Goal: Information Seeking & Learning: Learn about a topic

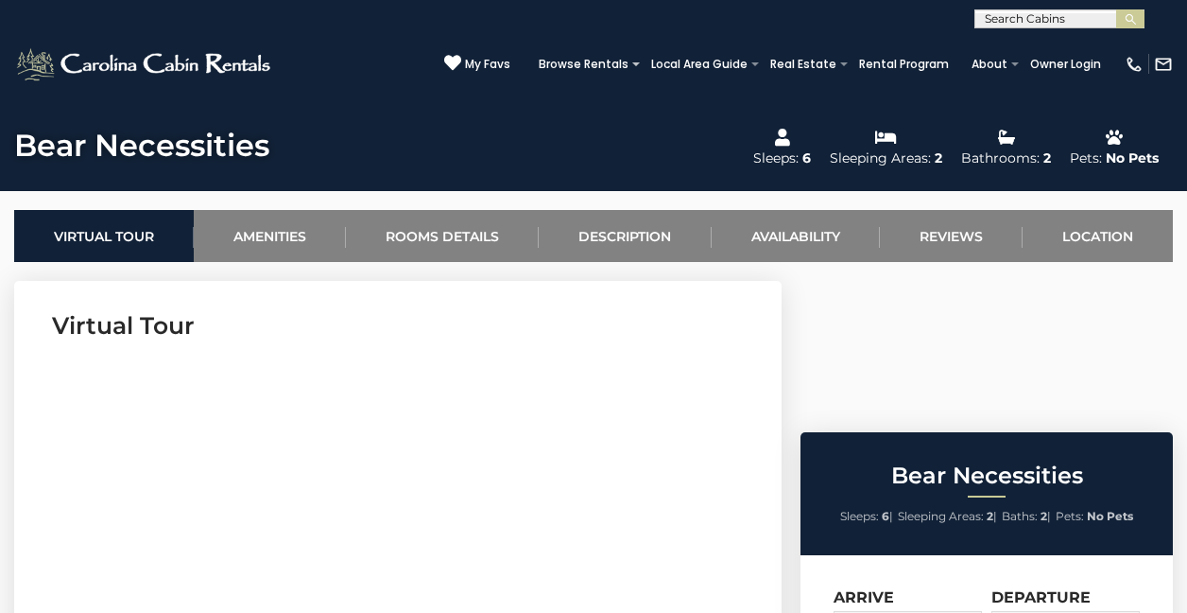
scroll to position [656, 0]
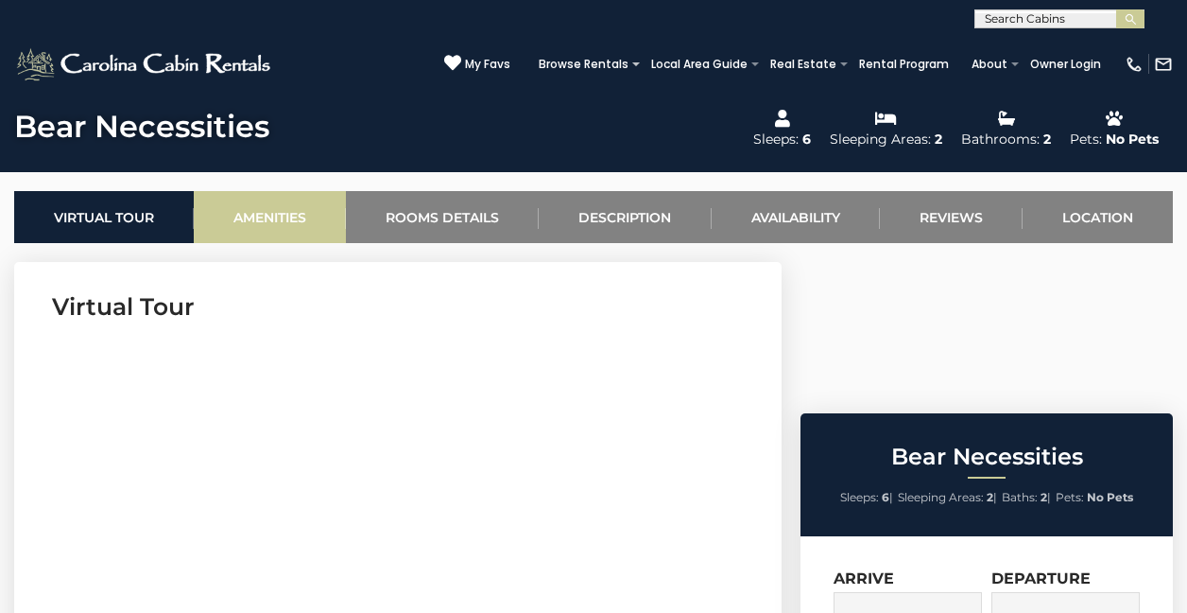
click at [299, 216] on link "Amenities" at bounding box center [270, 217] width 152 height 52
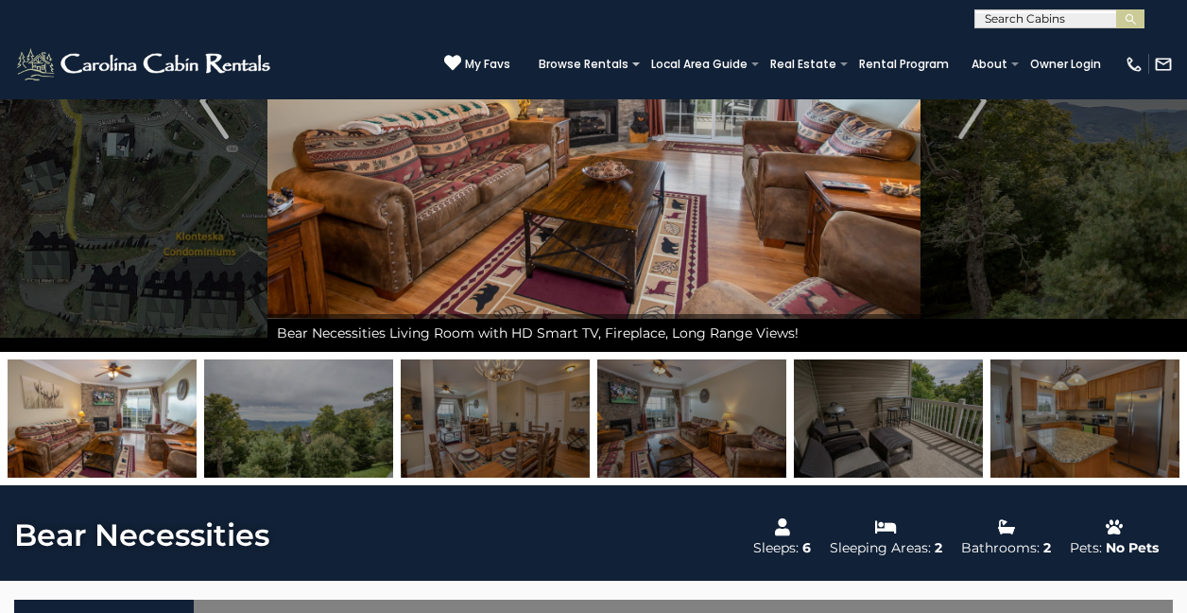
scroll to position [162, 0]
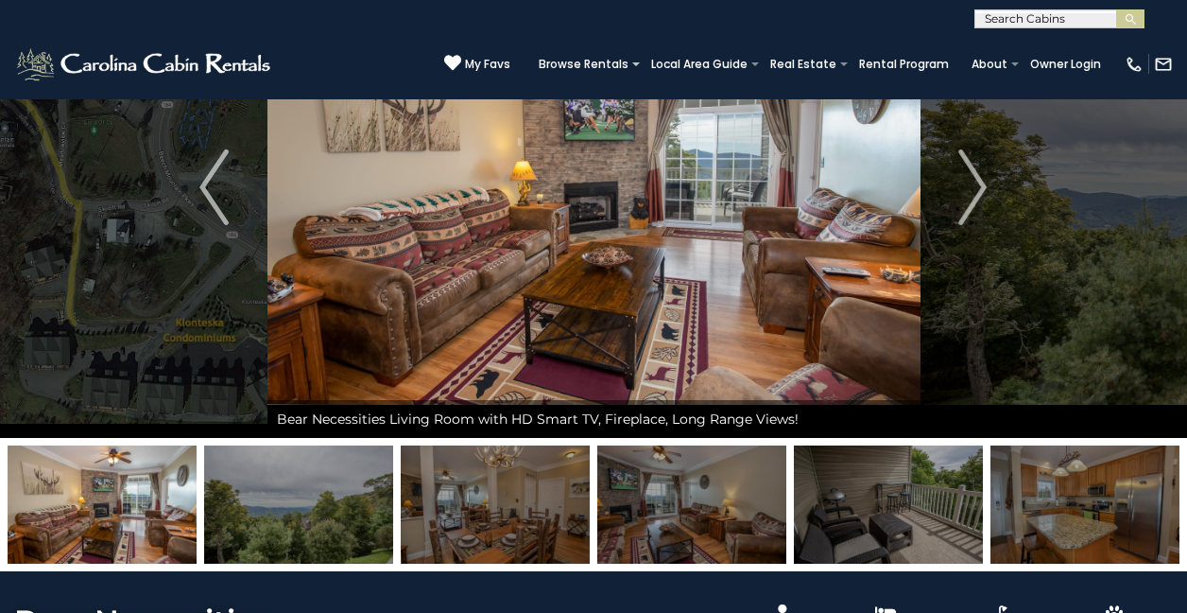
click at [1104, 494] on img at bounding box center [1085, 504] width 189 height 118
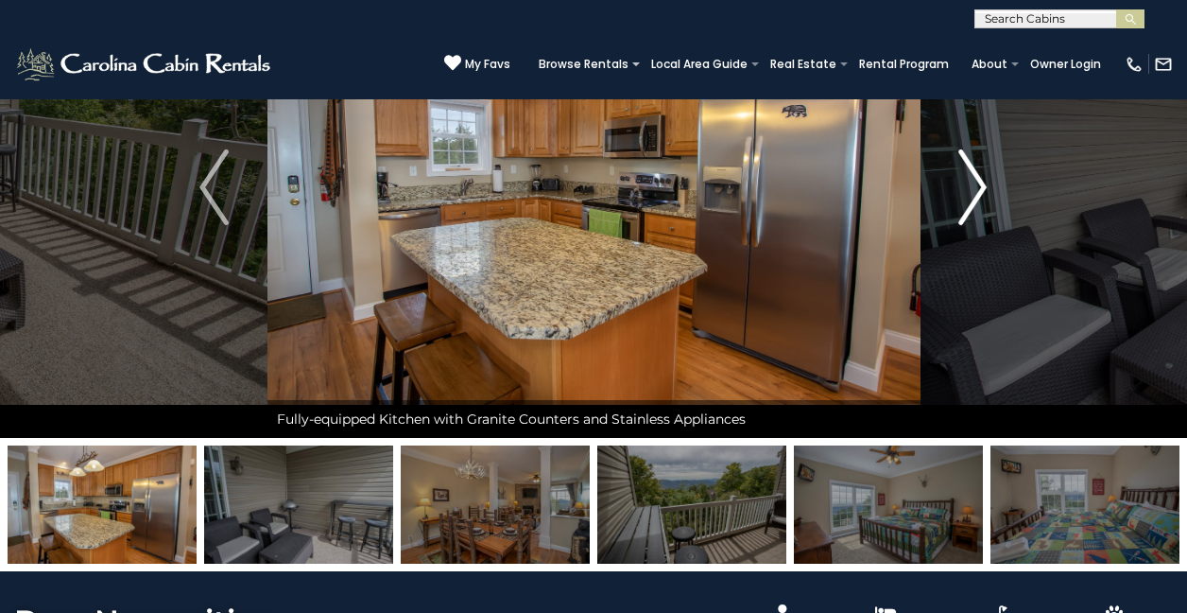
click at [976, 191] on img "Next" at bounding box center [973, 187] width 28 height 76
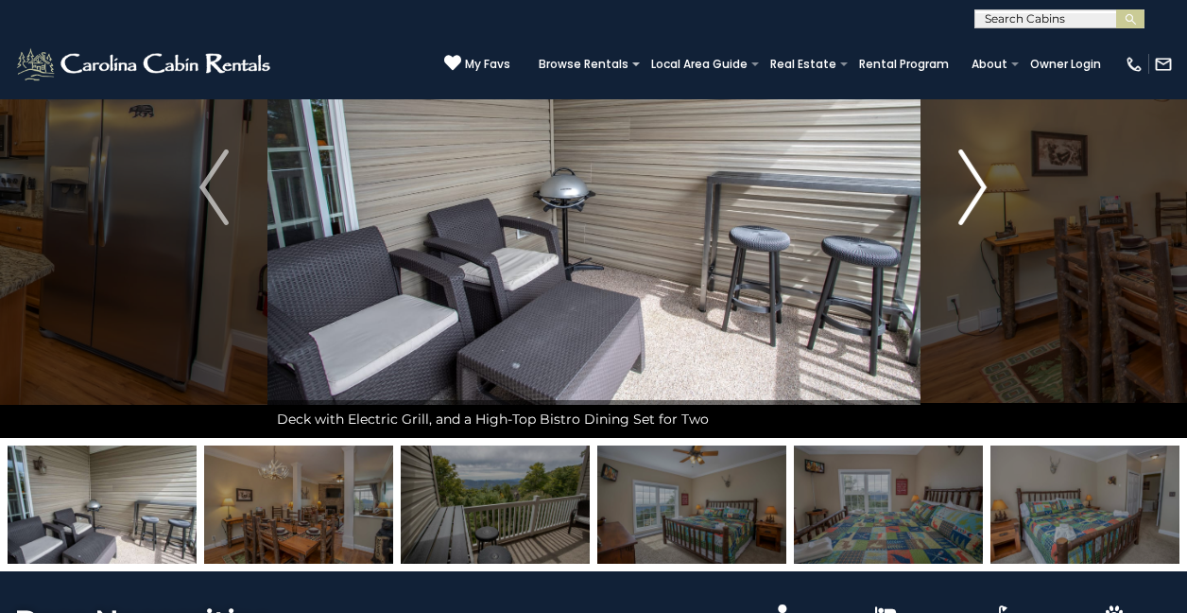
click at [976, 191] on img "Next" at bounding box center [973, 187] width 28 height 76
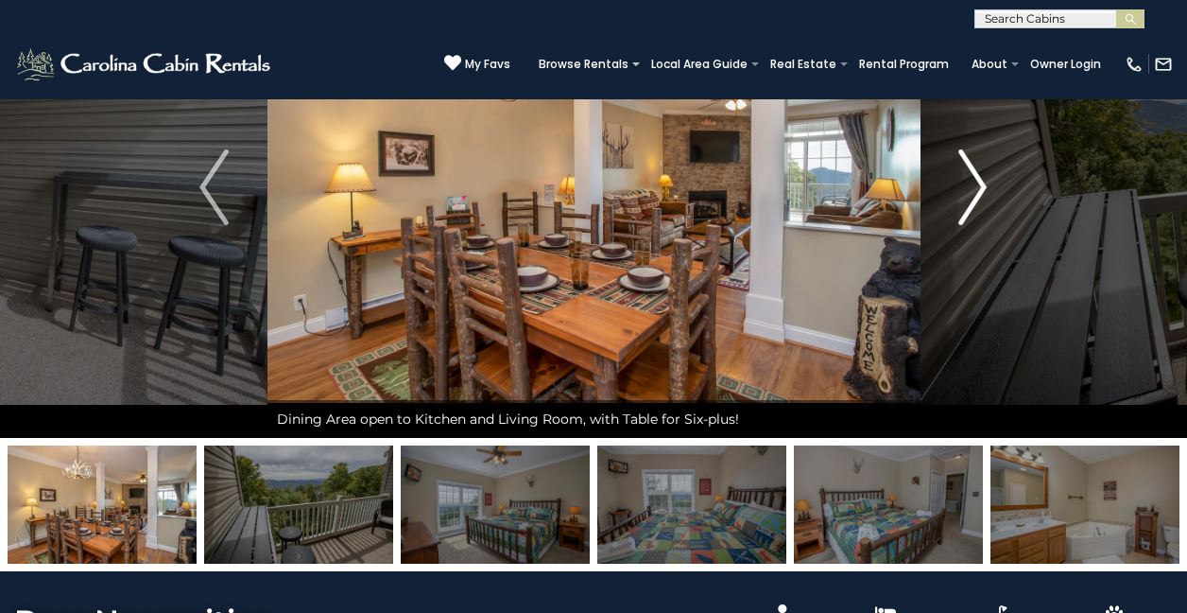
click at [976, 191] on img "Next" at bounding box center [973, 187] width 28 height 76
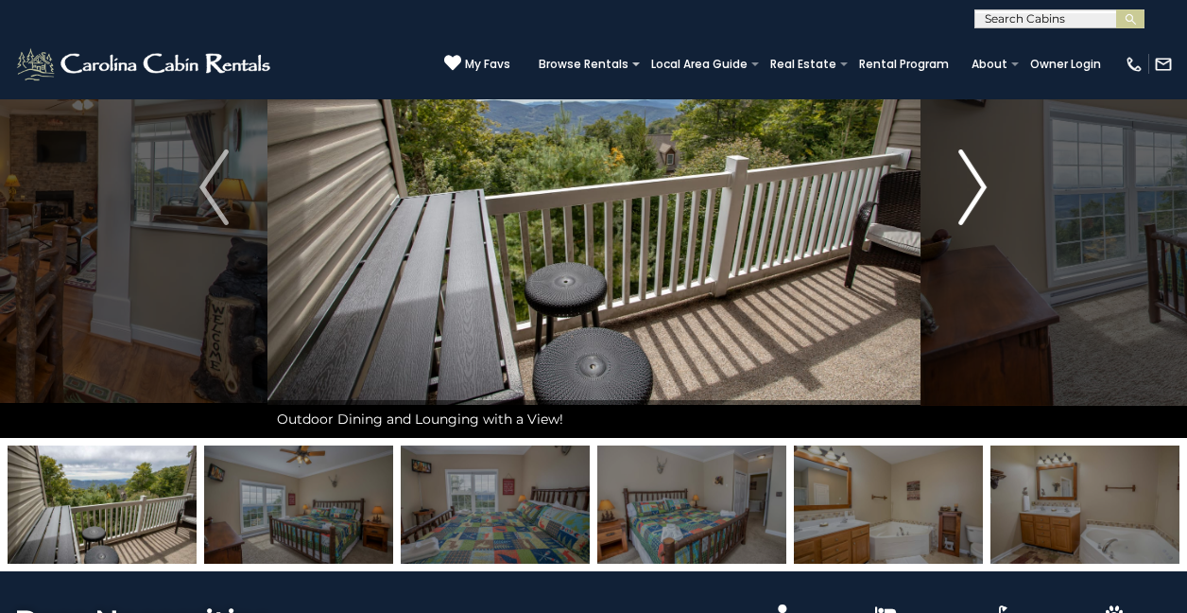
click at [976, 191] on img "Next" at bounding box center [973, 187] width 28 height 76
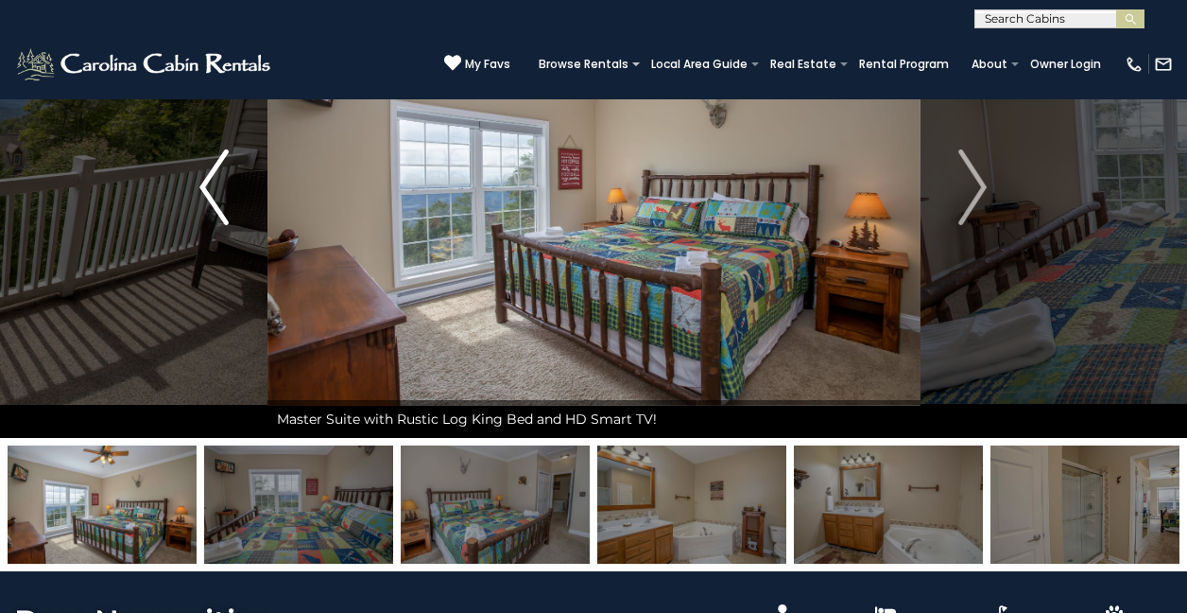
click at [204, 194] on img "Previous" at bounding box center [213, 187] width 28 height 76
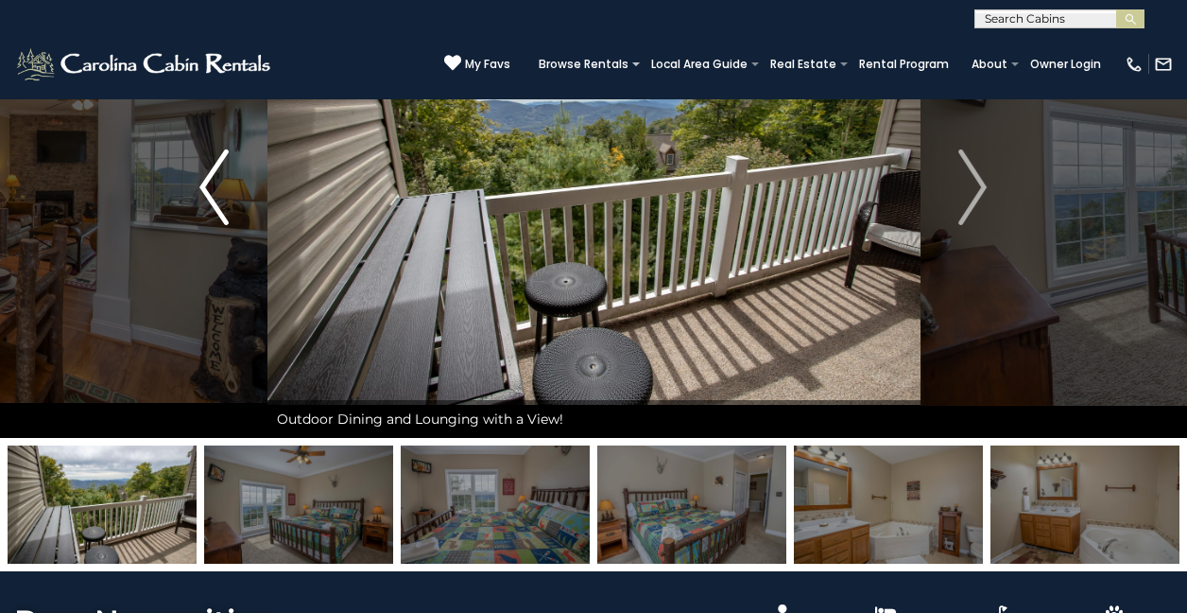
click at [204, 194] on img "Previous" at bounding box center [213, 187] width 28 height 76
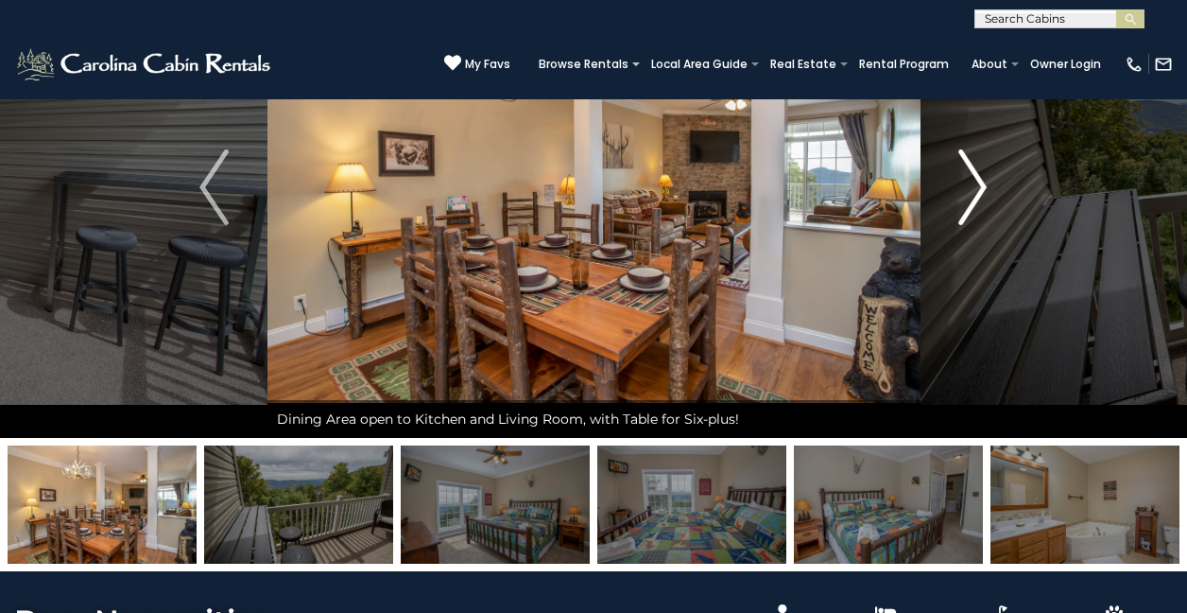
click at [976, 202] on img "Next" at bounding box center [973, 187] width 28 height 76
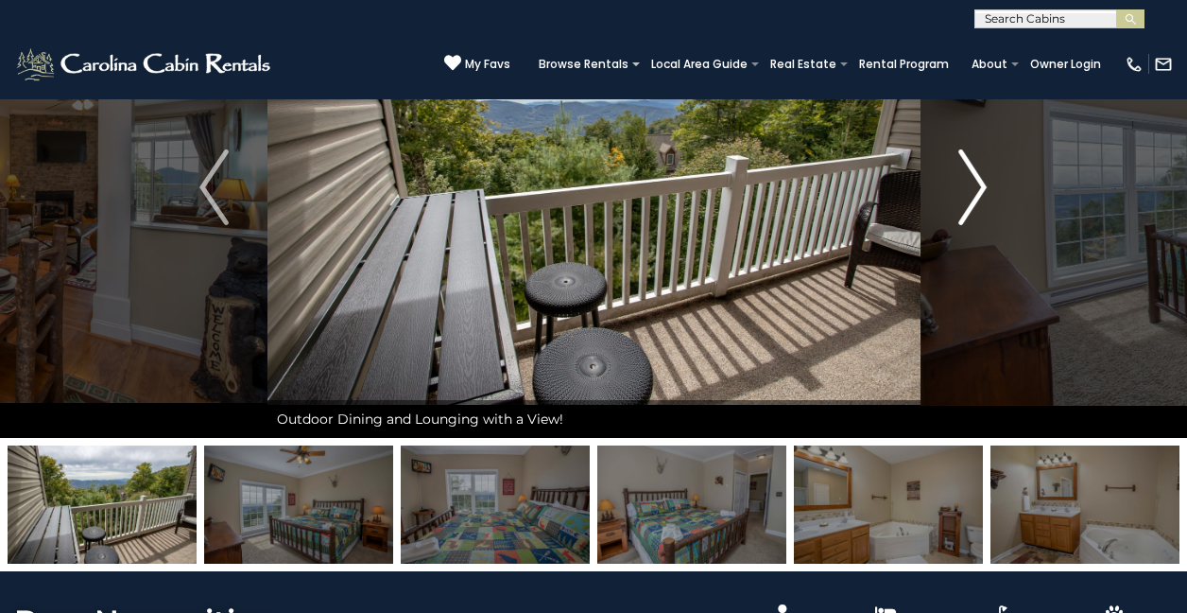
click at [975, 200] on img "Next" at bounding box center [973, 187] width 28 height 76
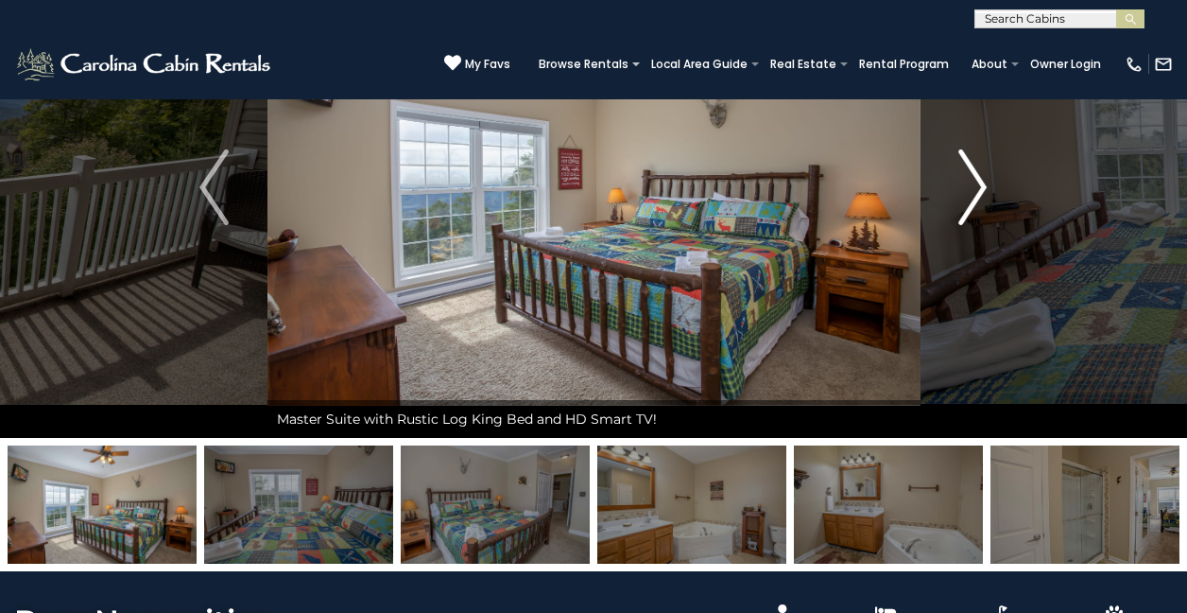
click at [977, 200] on img "Next" at bounding box center [973, 187] width 28 height 76
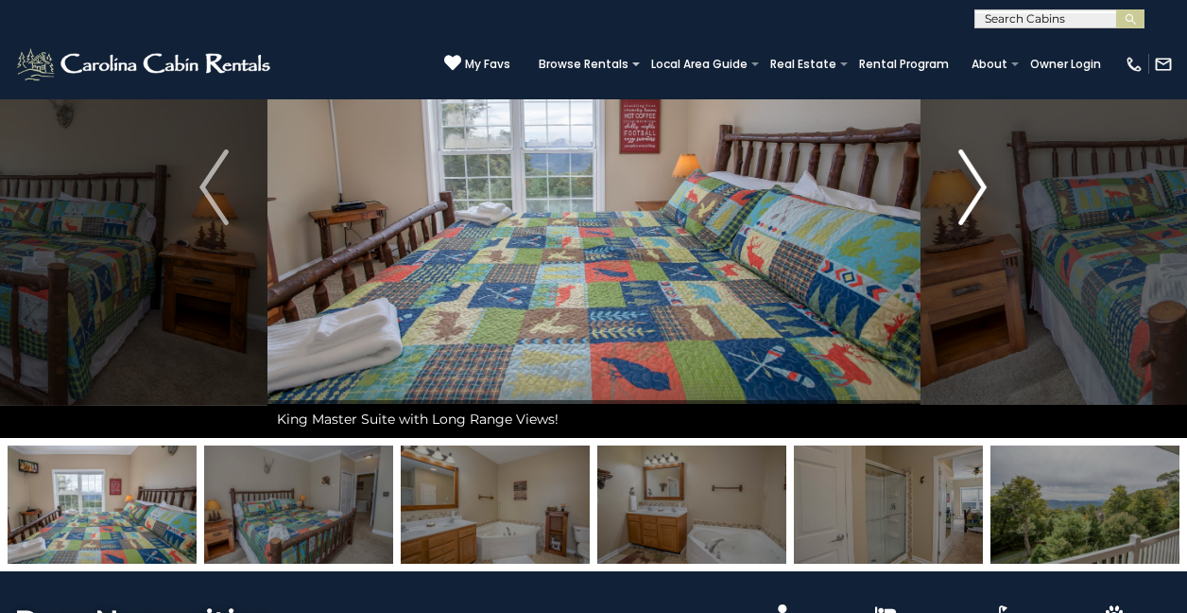
click at [977, 200] on img "Next" at bounding box center [973, 187] width 28 height 76
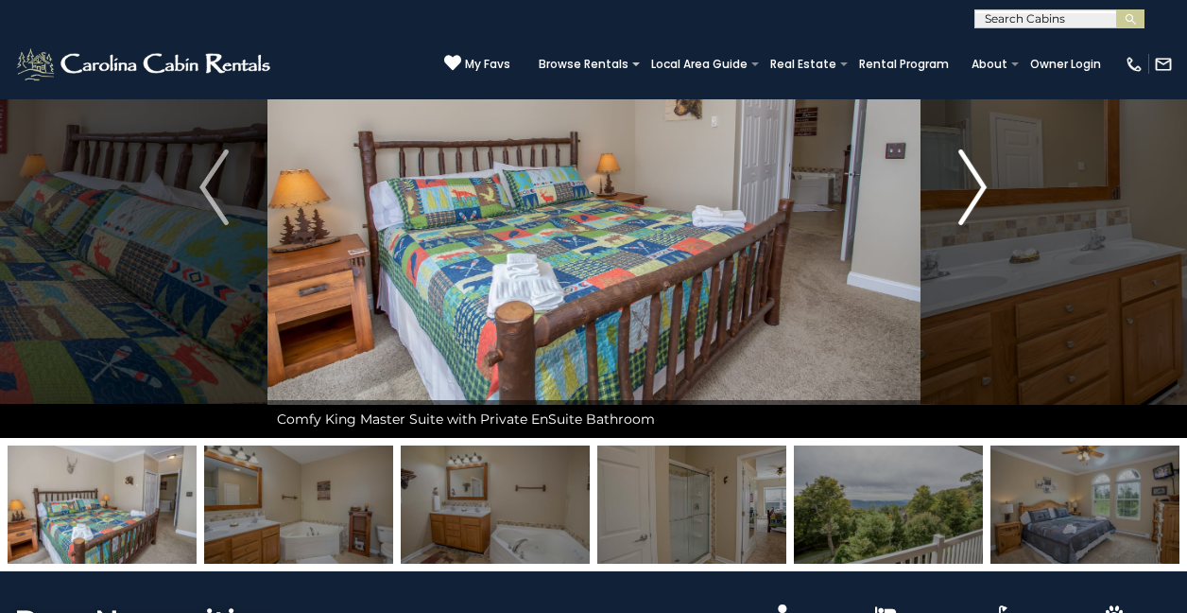
click at [978, 200] on img "Next" at bounding box center [973, 187] width 28 height 76
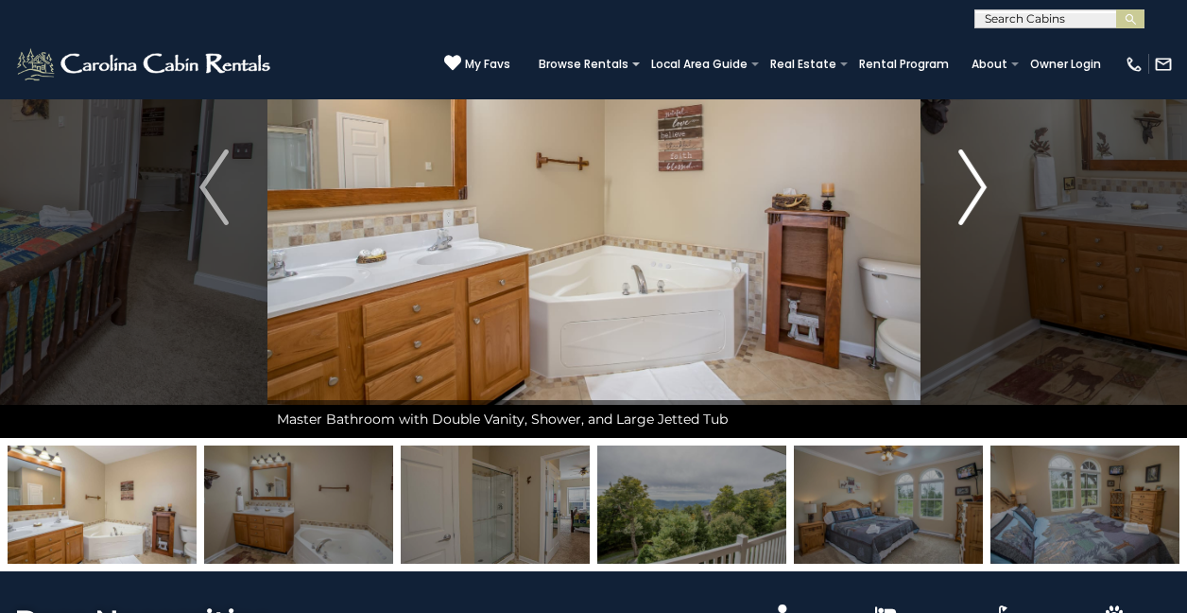
click at [978, 200] on img "Next" at bounding box center [973, 187] width 28 height 76
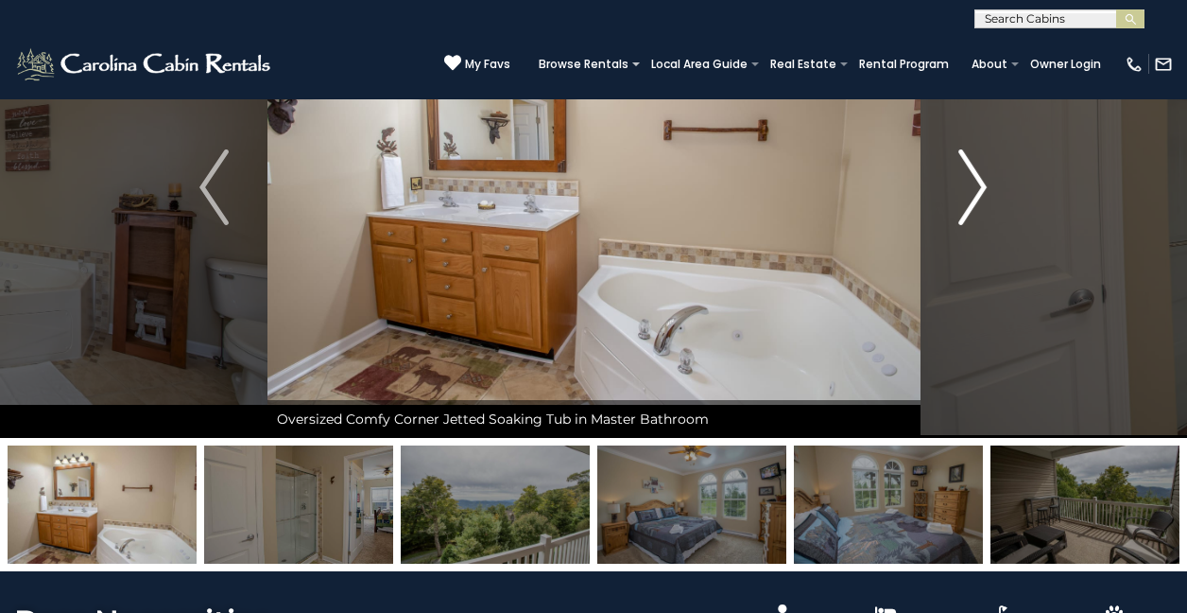
click at [978, 200] on img "Next" at bounding box center [973, 187] width 28 height 76
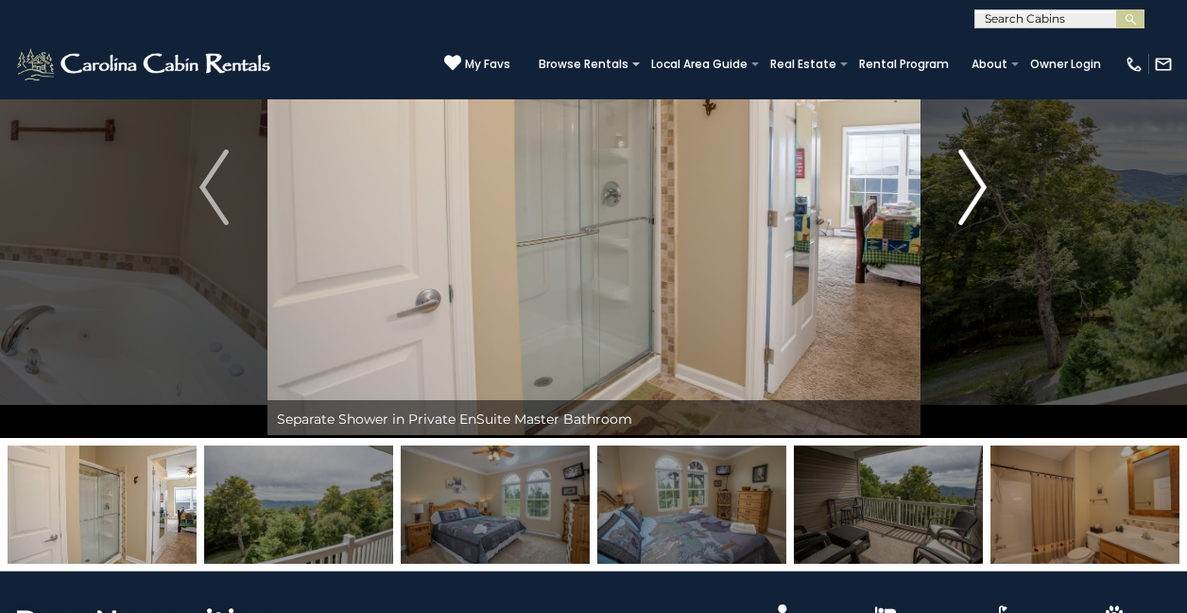
click at [978, 200] on img "Next" at bounding box center [973, 187] width 28 height 76
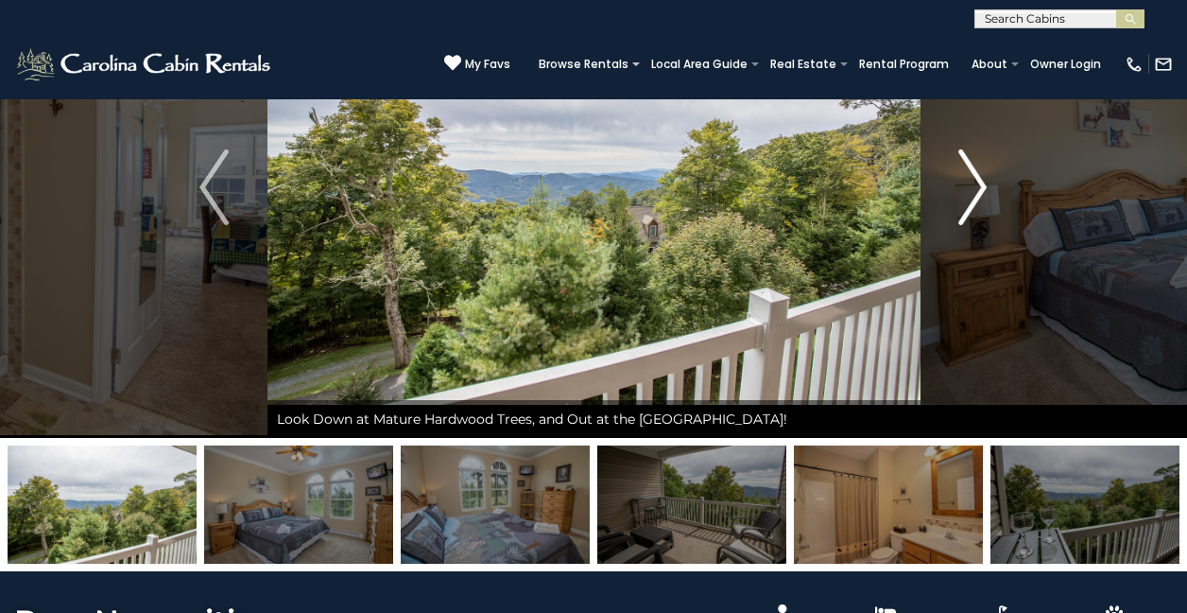
click at [978, 200] on img "Next" at bounding box center [973, 187] width 28 height 76
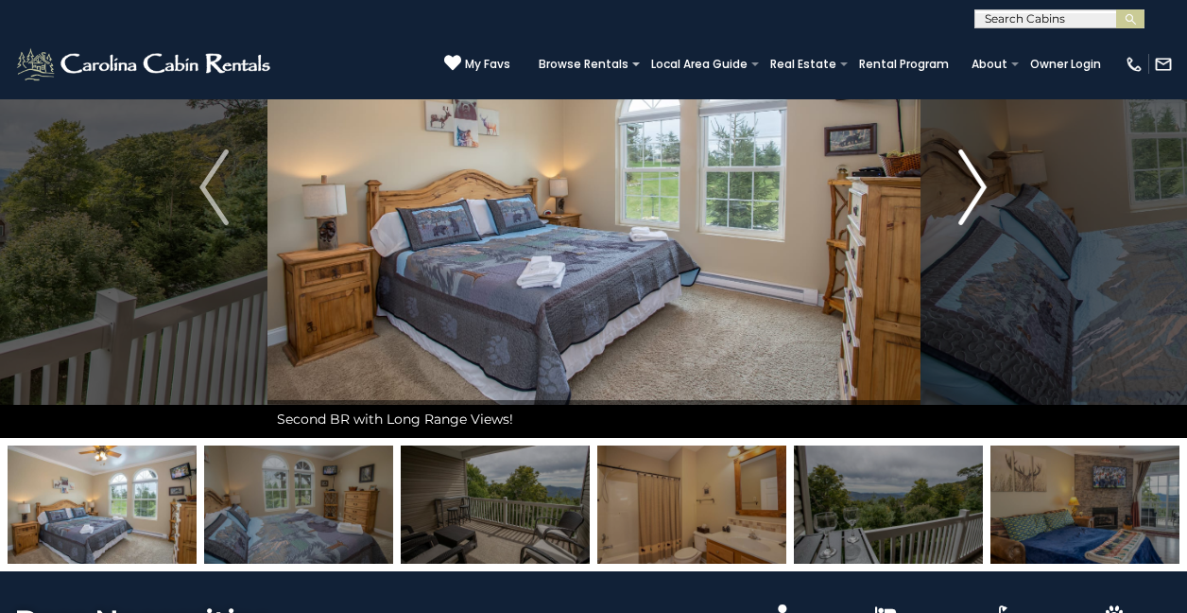
click at [978, 200] on img "Next" at bounding box center [973, 187] width 28 height 76
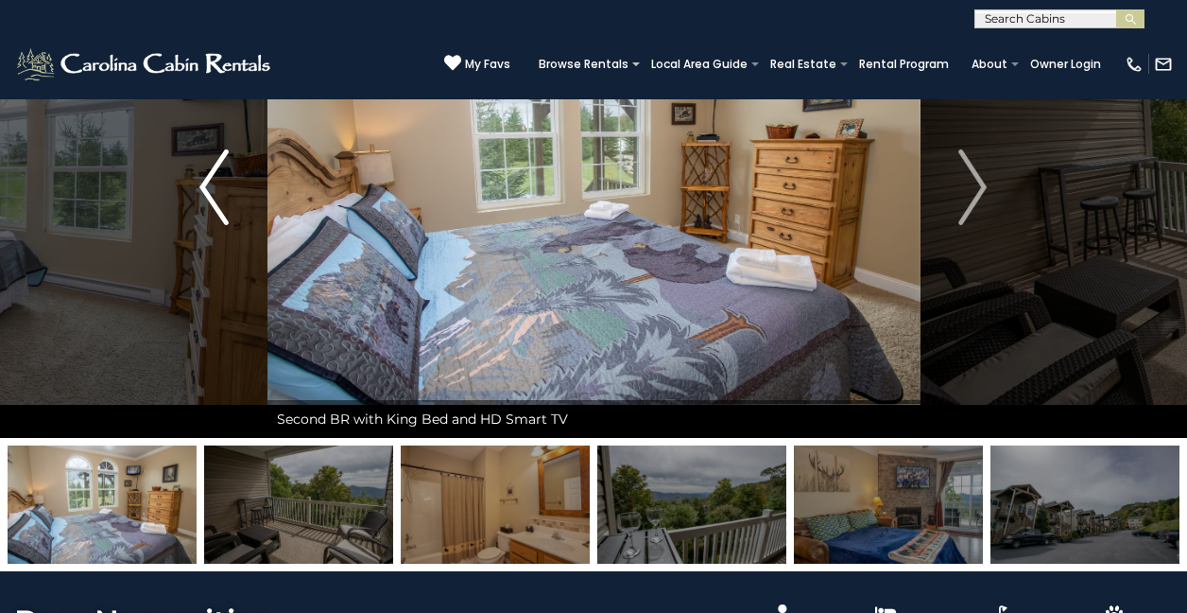
click at [211, 189] on img "Previous" at bounding box center [213, 187] width 28 height 76
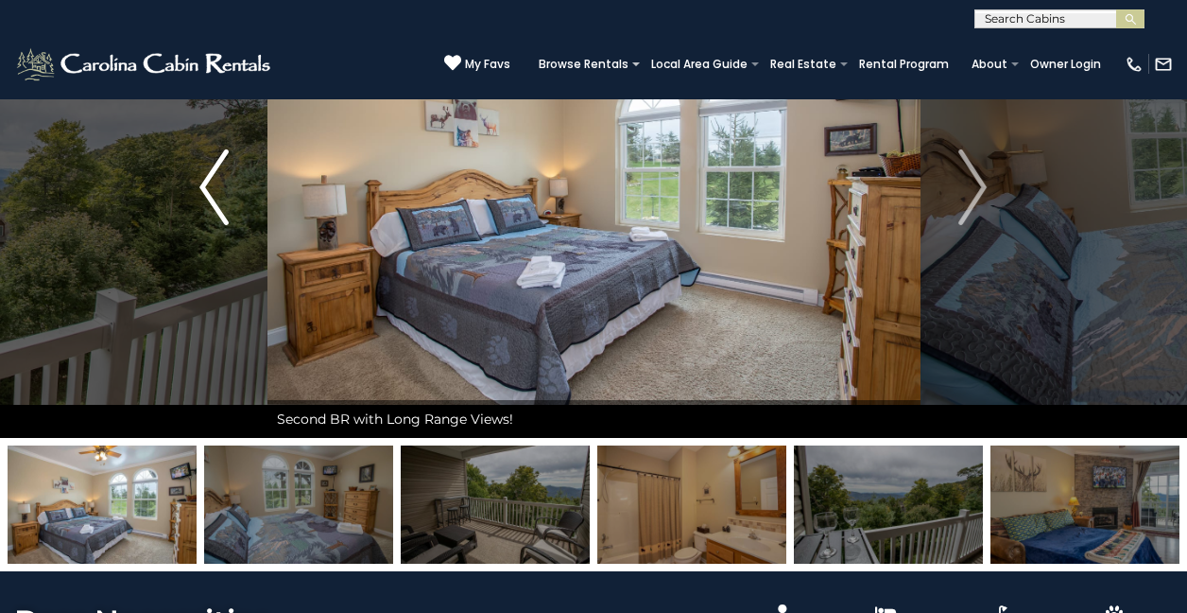
click at [211, 189] on img "Previous" at bounding box center [213, 187] width 28 height 76
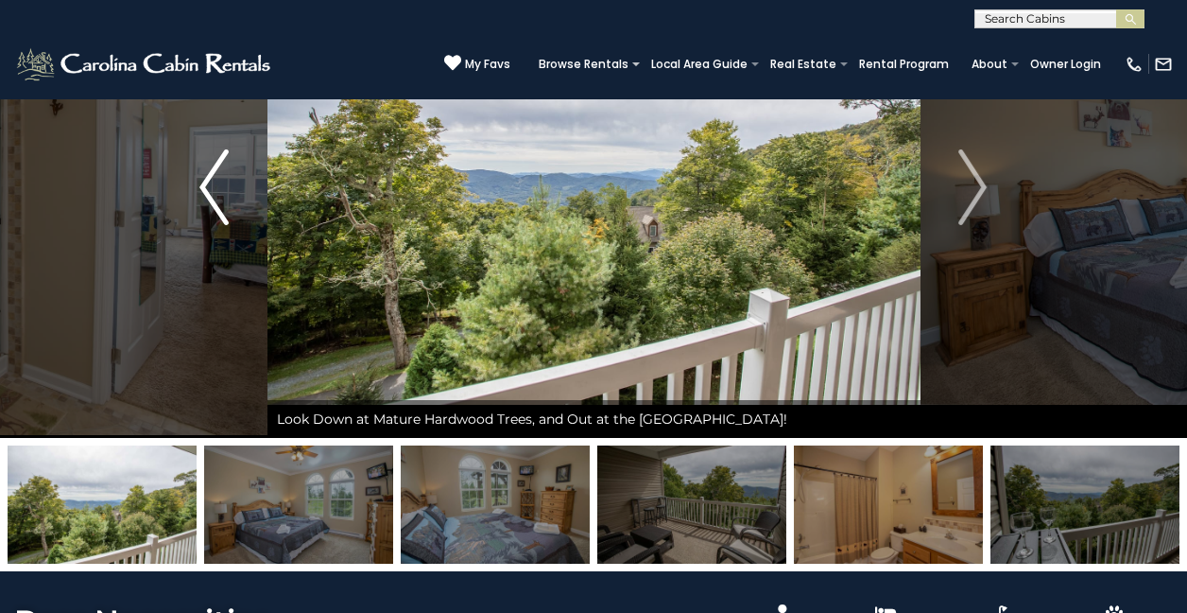
click at [211, 189] on img "Previous" at bounding box center [213, 187] width 28 height 76
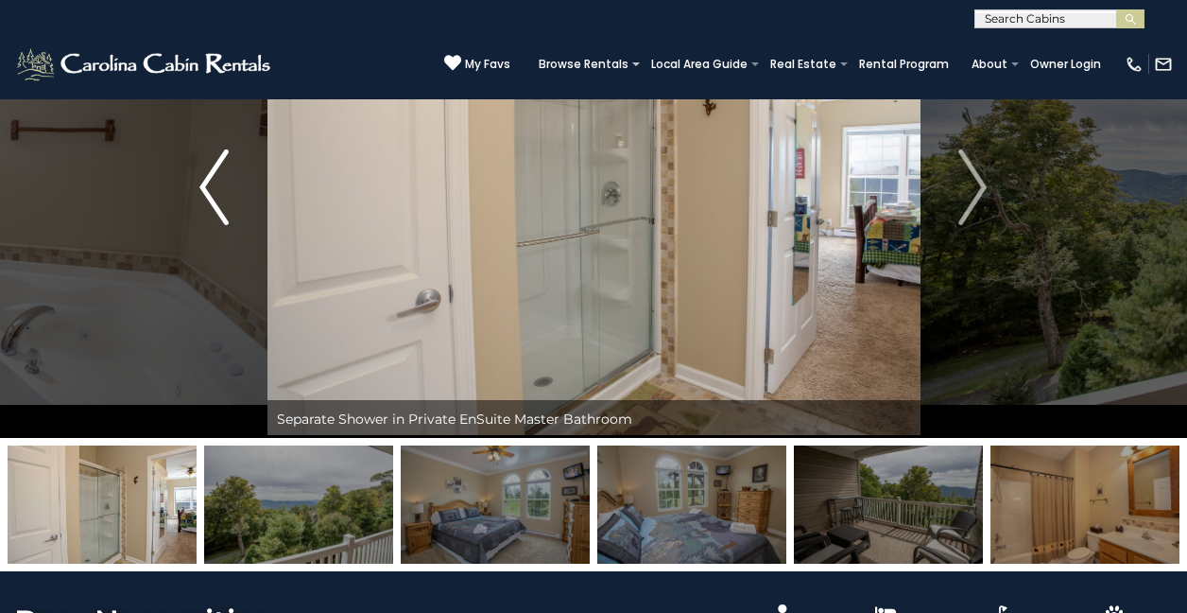
click at [211, 189] on img "Previous" at bounding box center [213, 187] width 28 height 76
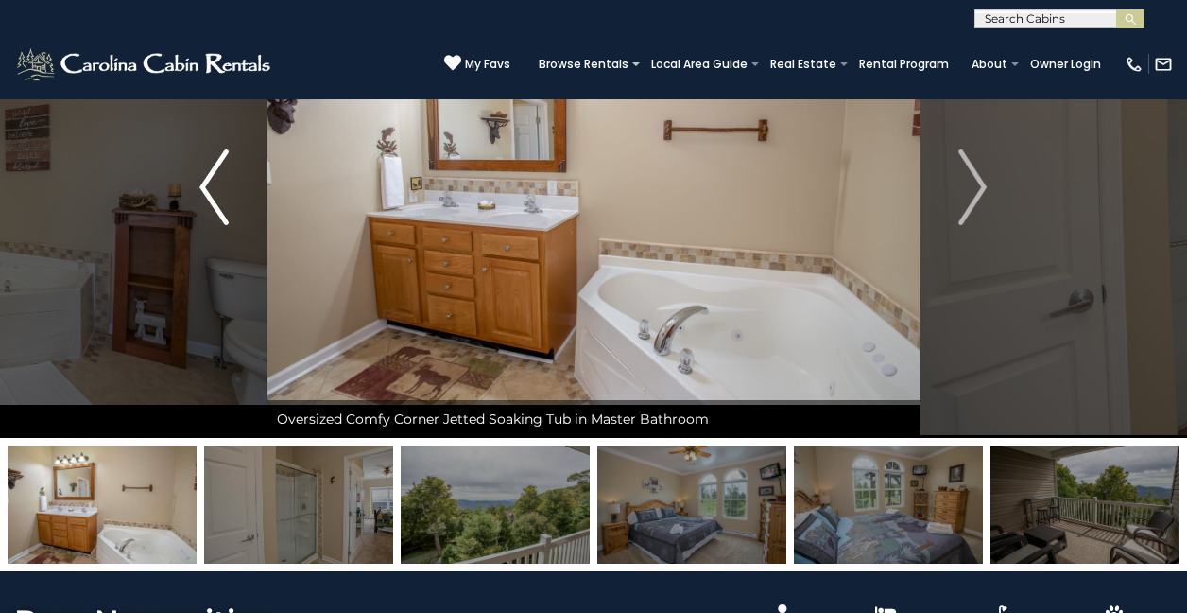
click at [211, 189] on img "Previous" at bounding box center [213, 187] width 28 height 76
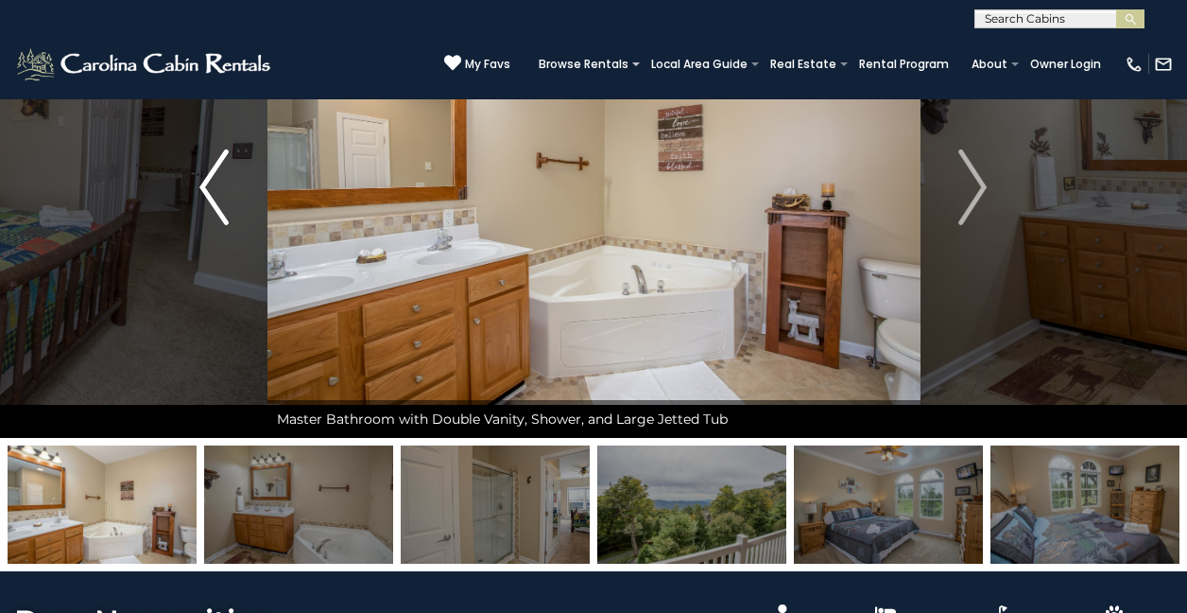
click at [211, 189] on img "Previous" at bounding box center [213, 187] width 28 height 76
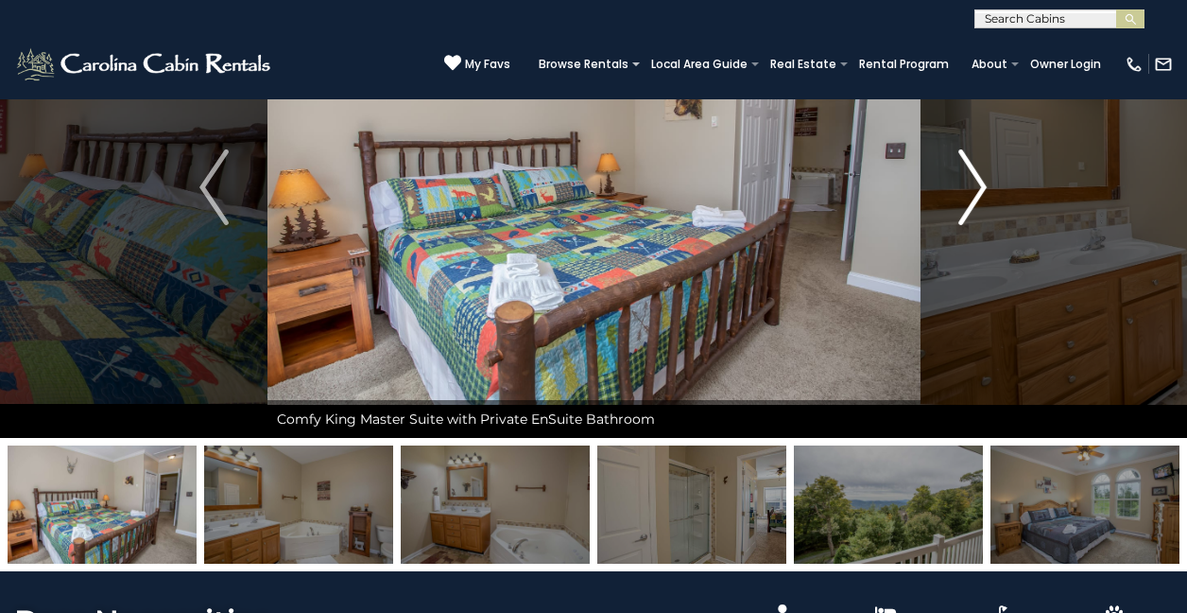
click at [975, 187] on img "Next" at bounding box center [973, 187] width 28 height 76
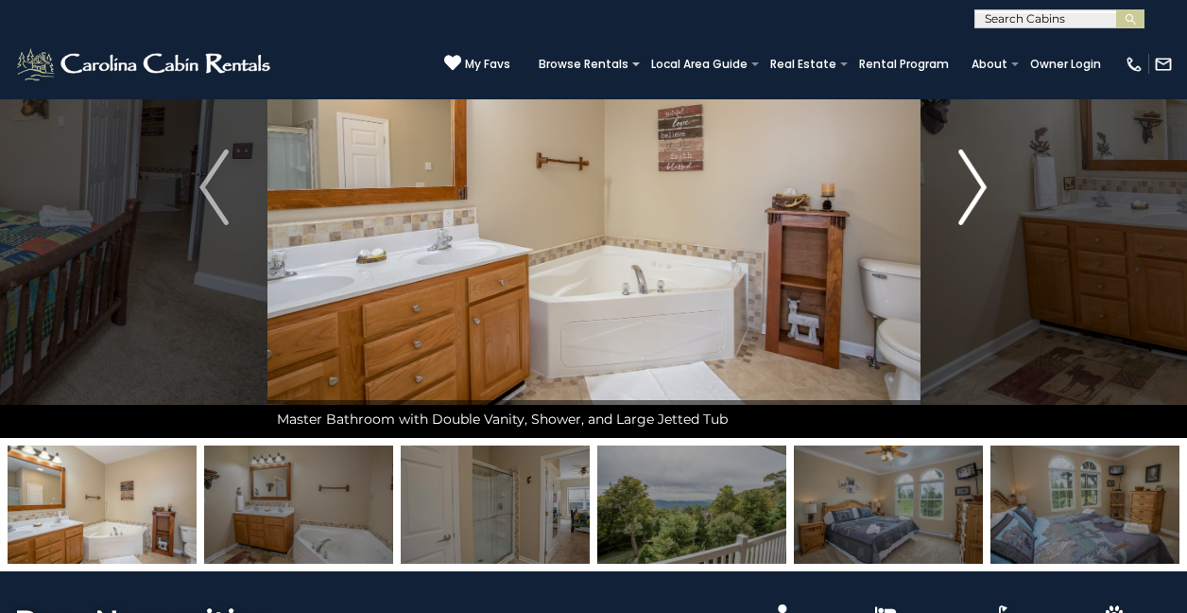
click at [976, 188] on img "Next" at bounding box center [973, 187] width 28 height 76
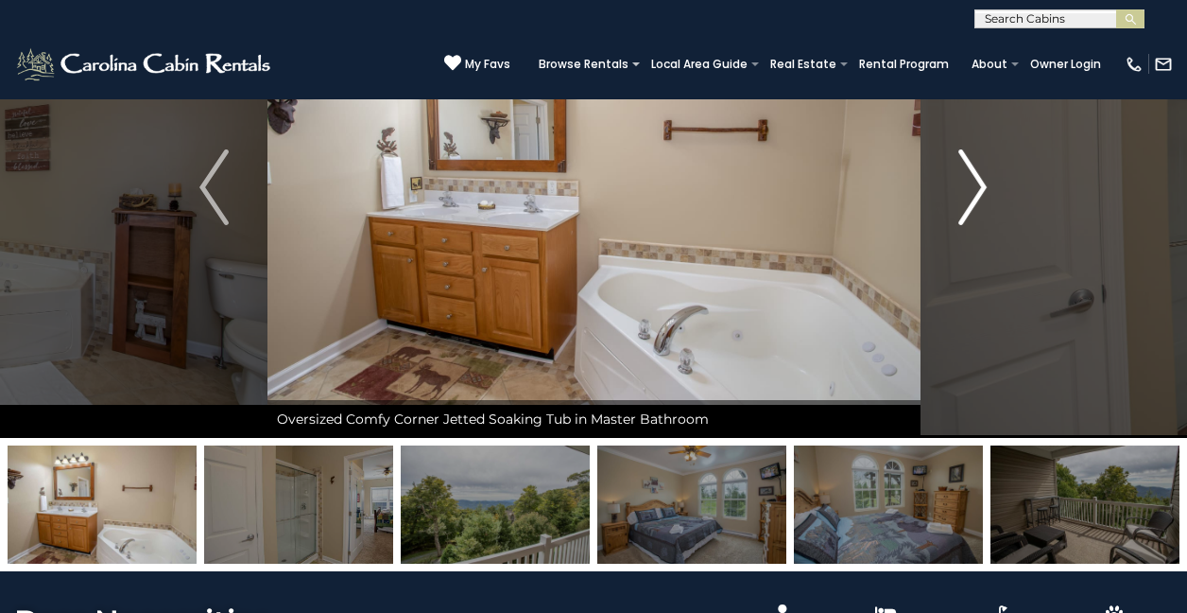
click at [976, 188] on img "Next" at bounding box center [973, 187] width 28 height 76
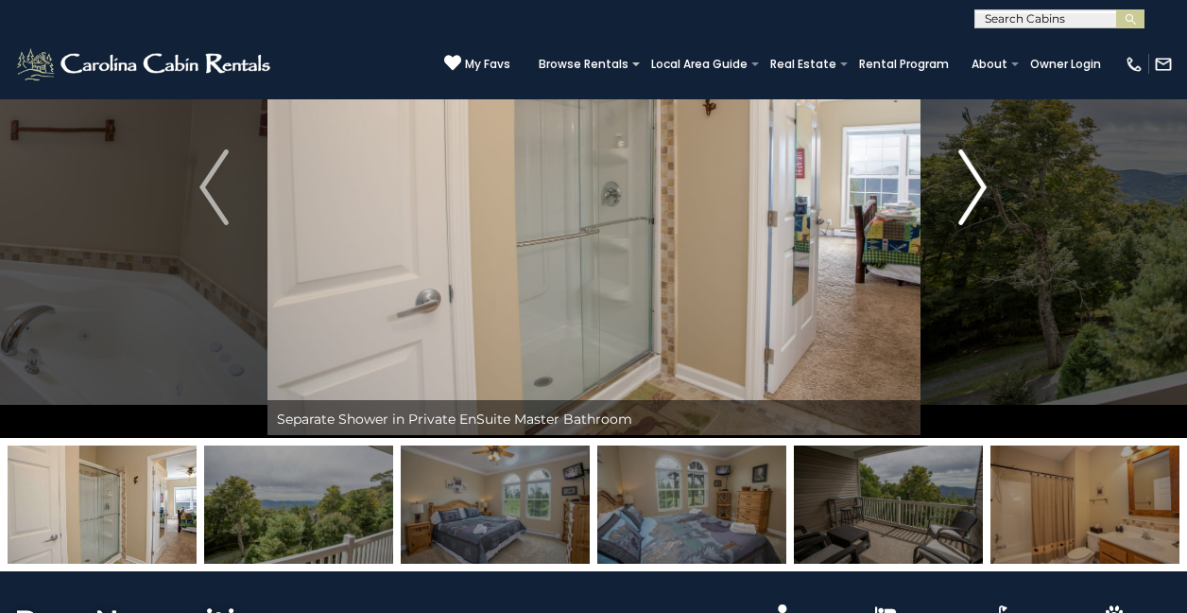
click at [976, 188] on img "Next" at bounding box center [973, 187] width 28 height 76
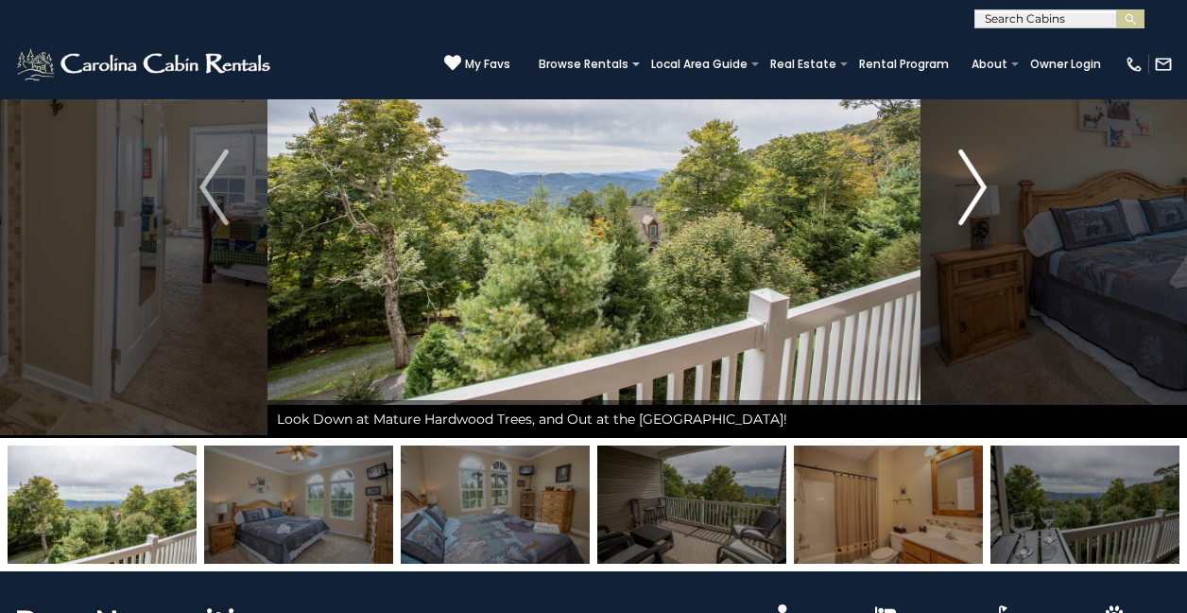
click at [976, 188] on img "Next" at bounding box center [973, 187] width 28 height 76
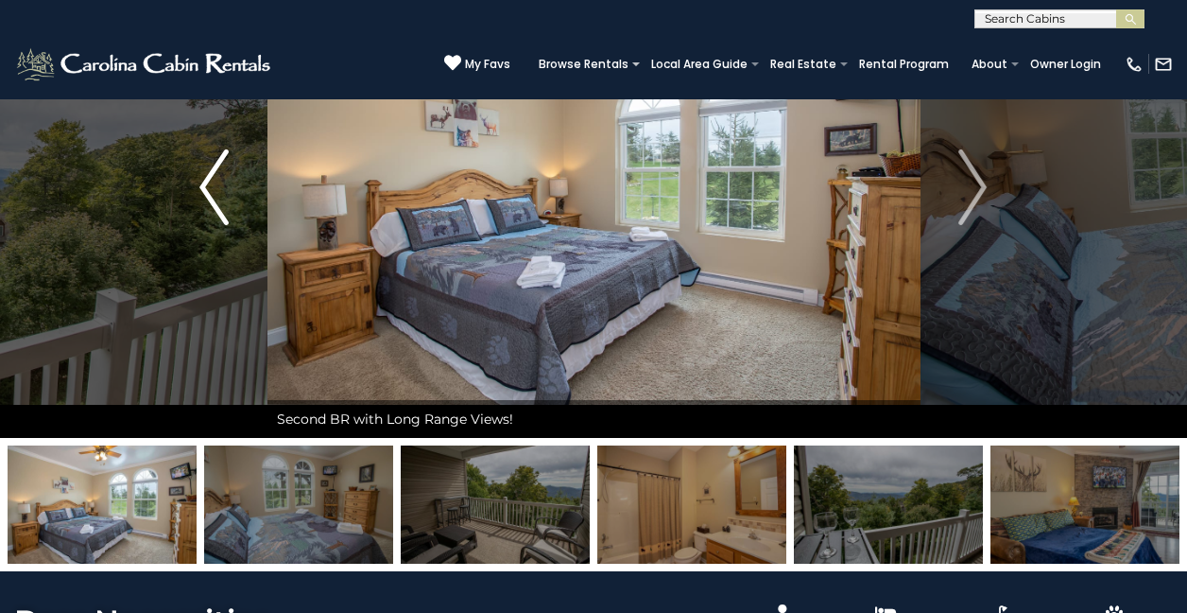
click at [233, 206] on button "Previous" at bounding box center [214, 187] width 106 height 501
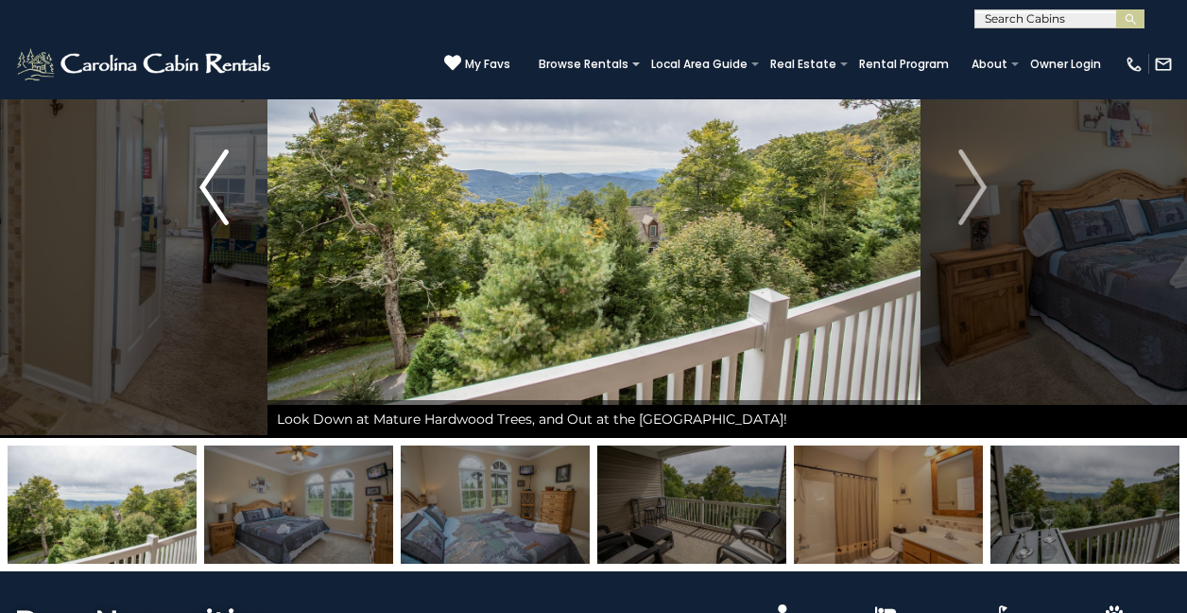
click at [233, 206] on button "Previous" at bounding box center [214, 187] width 106 height 501
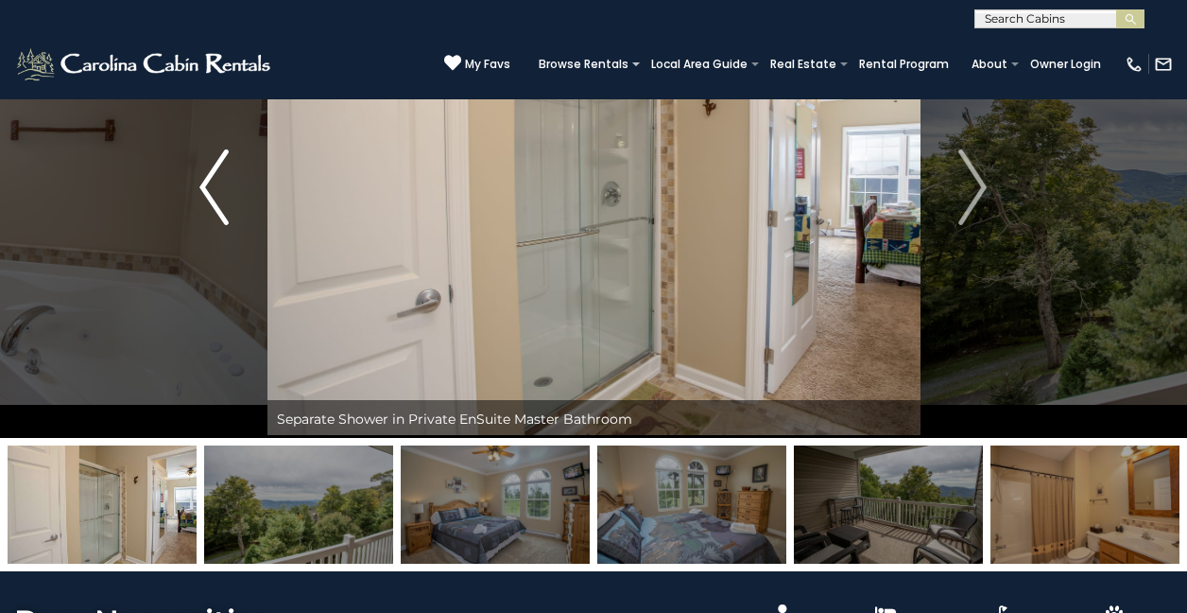
click at [234, 206] on button "Previous" at bounding box center [214, 187] width 106 height 501
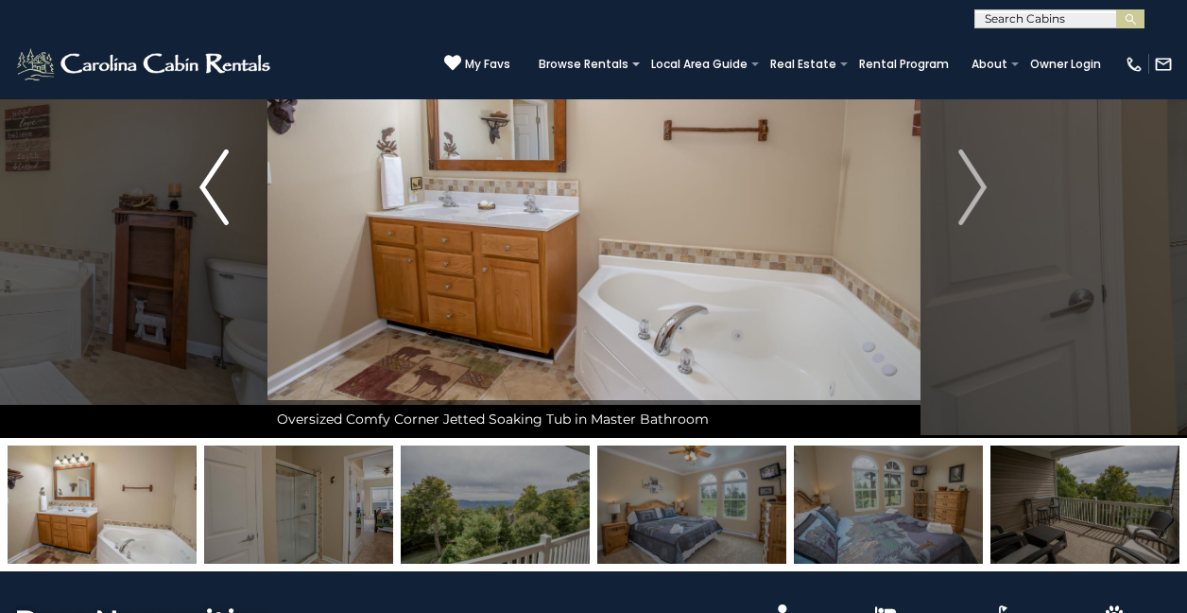
click at [233, 206] on button "Previous" at bounding box center [214, 187] width 106 height 501
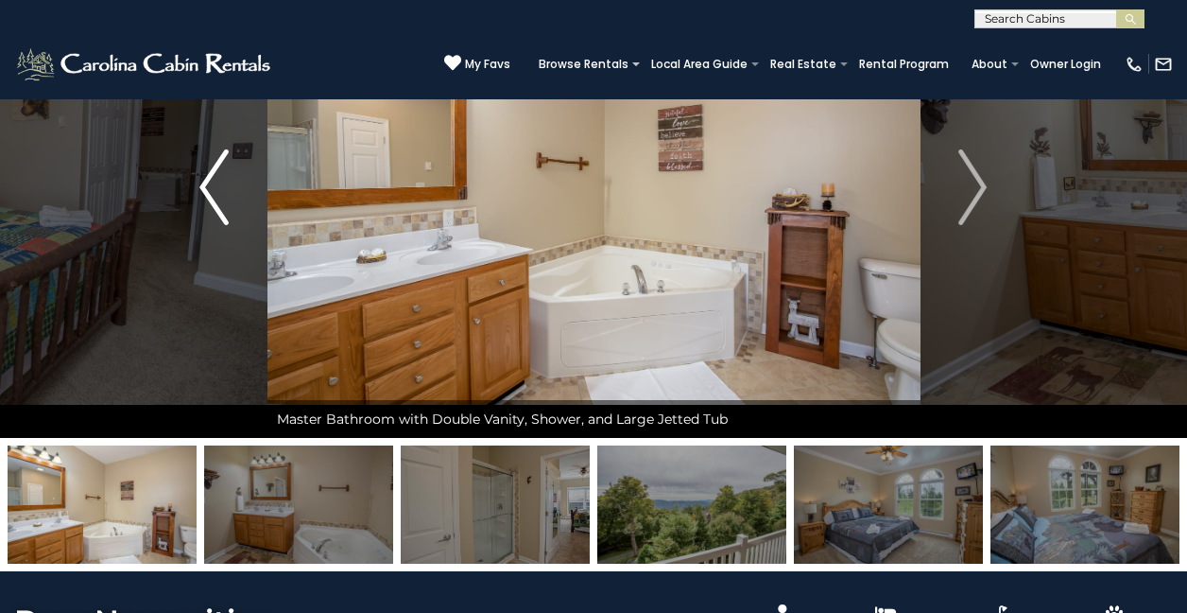
click at [233, 206] on button "Previous" at bounding box center [214, 187] width 106 height 501
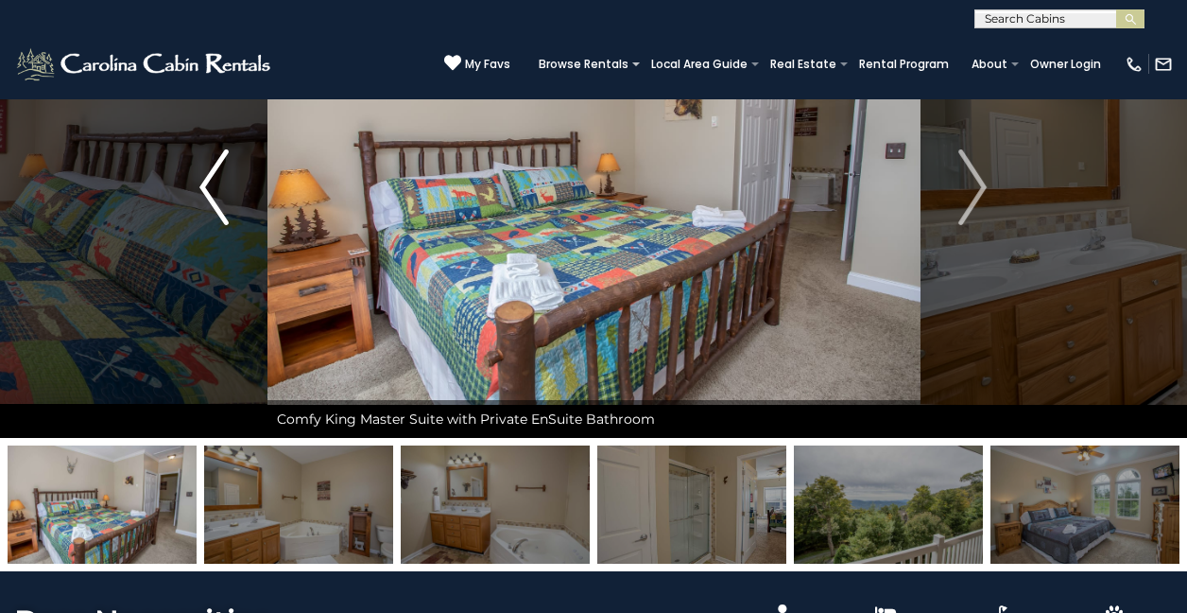
click at [233, 206] on button "Previous" at bounding box center [214, 187] width 106 height 501
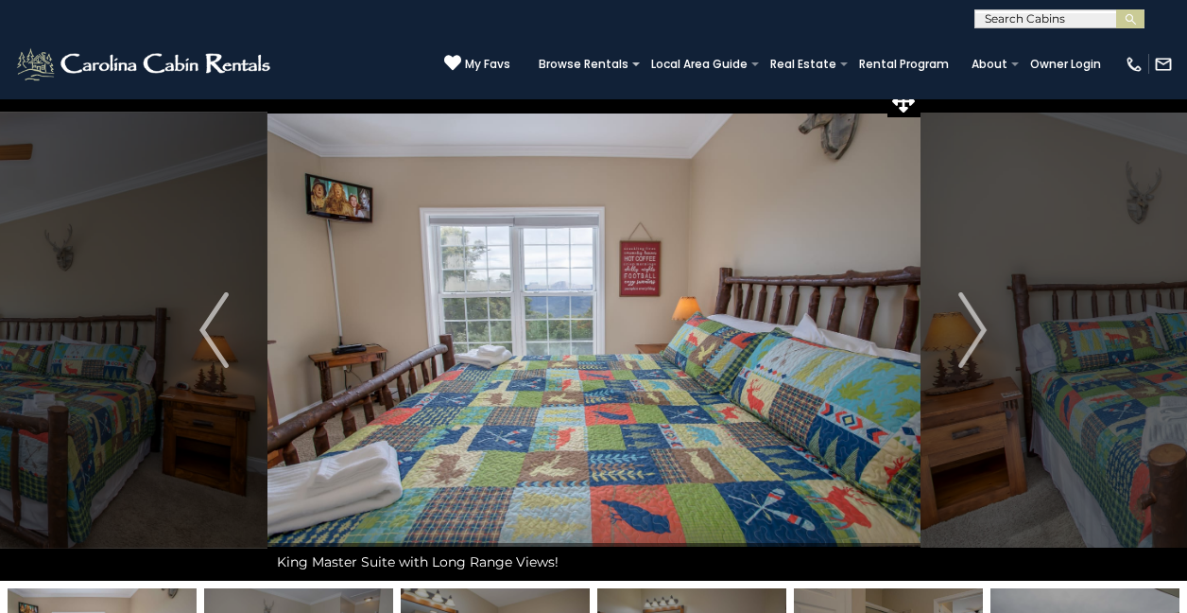
scroll to position [0, 0]
